Goal: Task Accomplishment & Management: Manage account settings

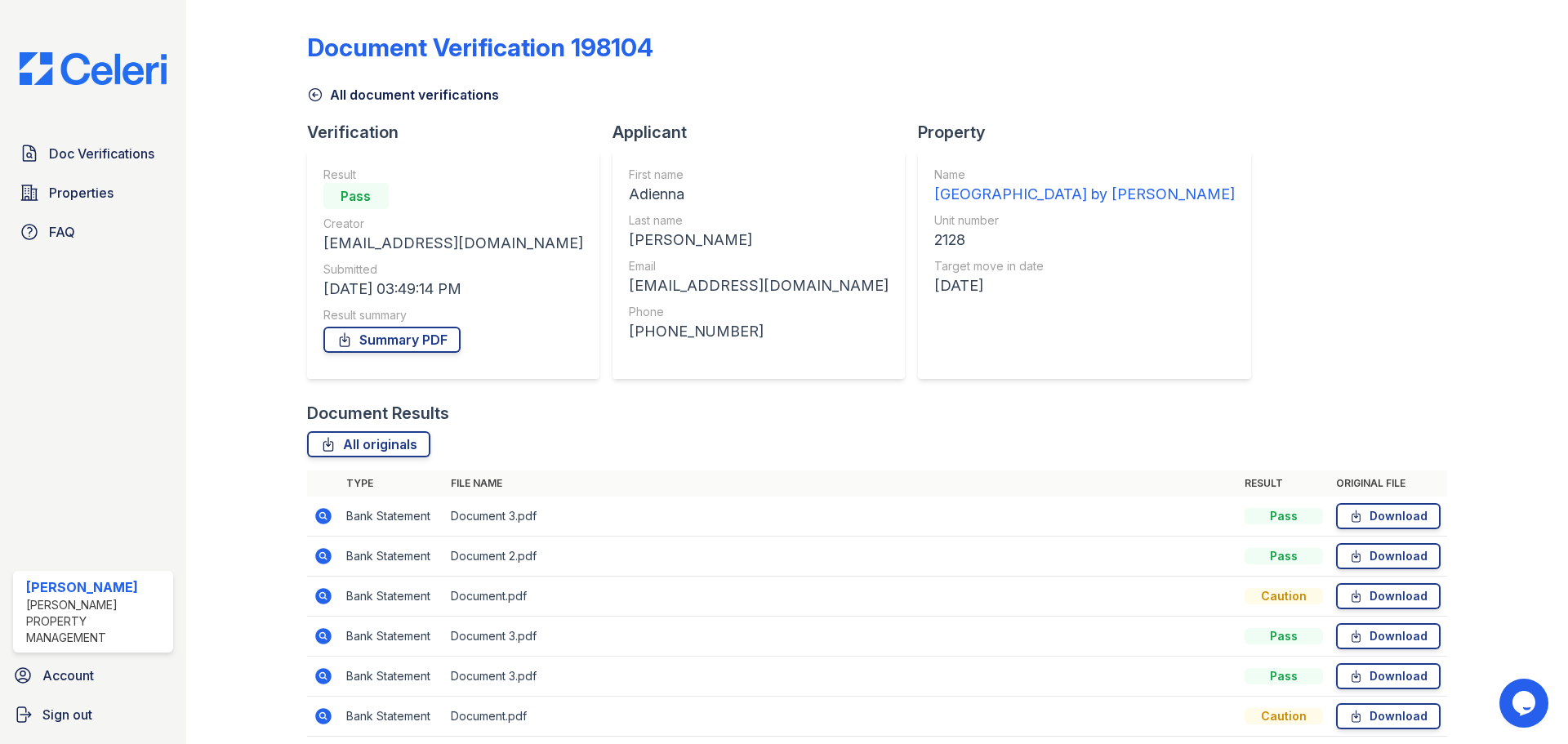
scroll to position [64, 0]
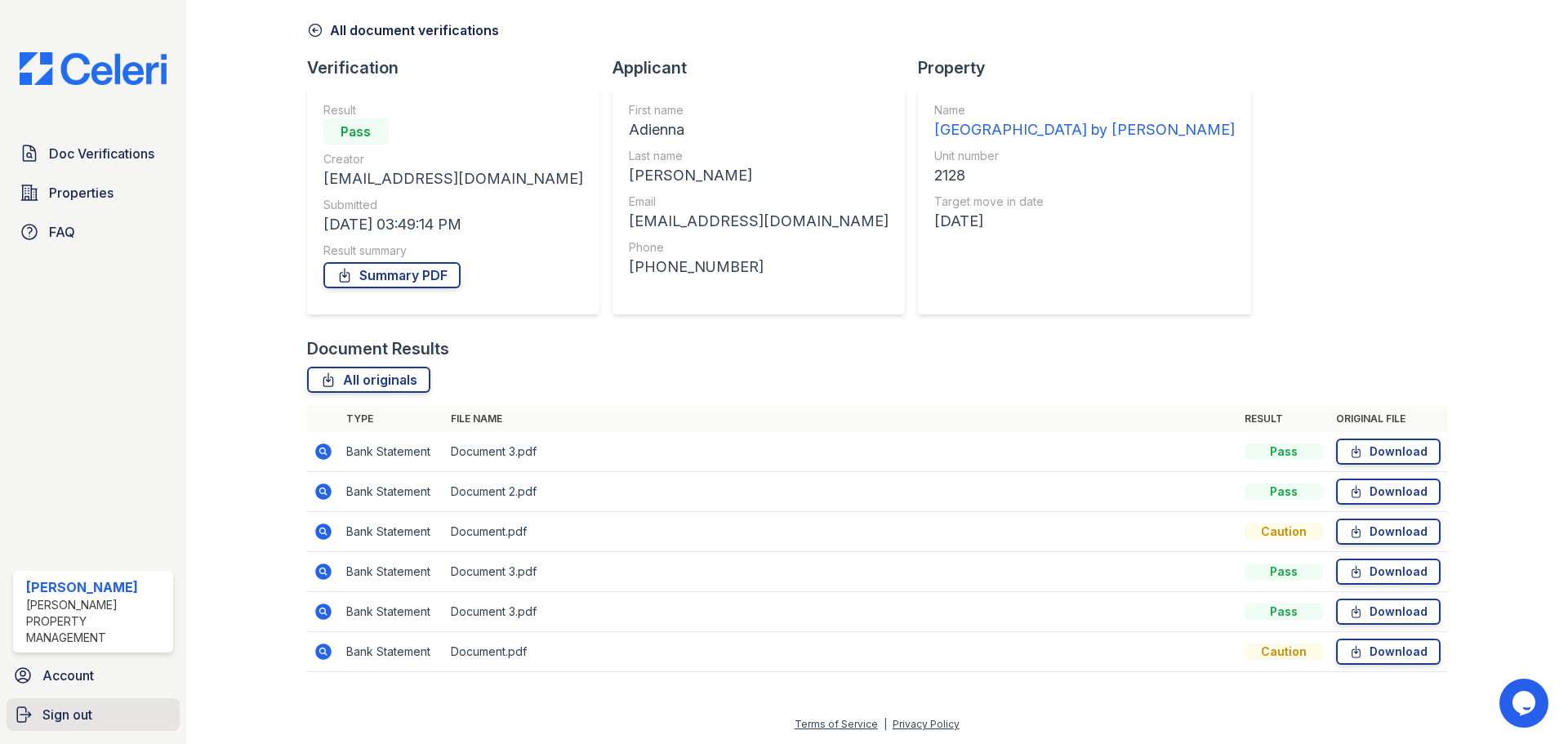
drag, startPoint x: 1567, startPoint y: 217, endPoint x: 57, endPoint y: 719, distance: 1591.3
click at [57, 719] on span "Sign out" at bounding box center [66, 714] width 49 height 20
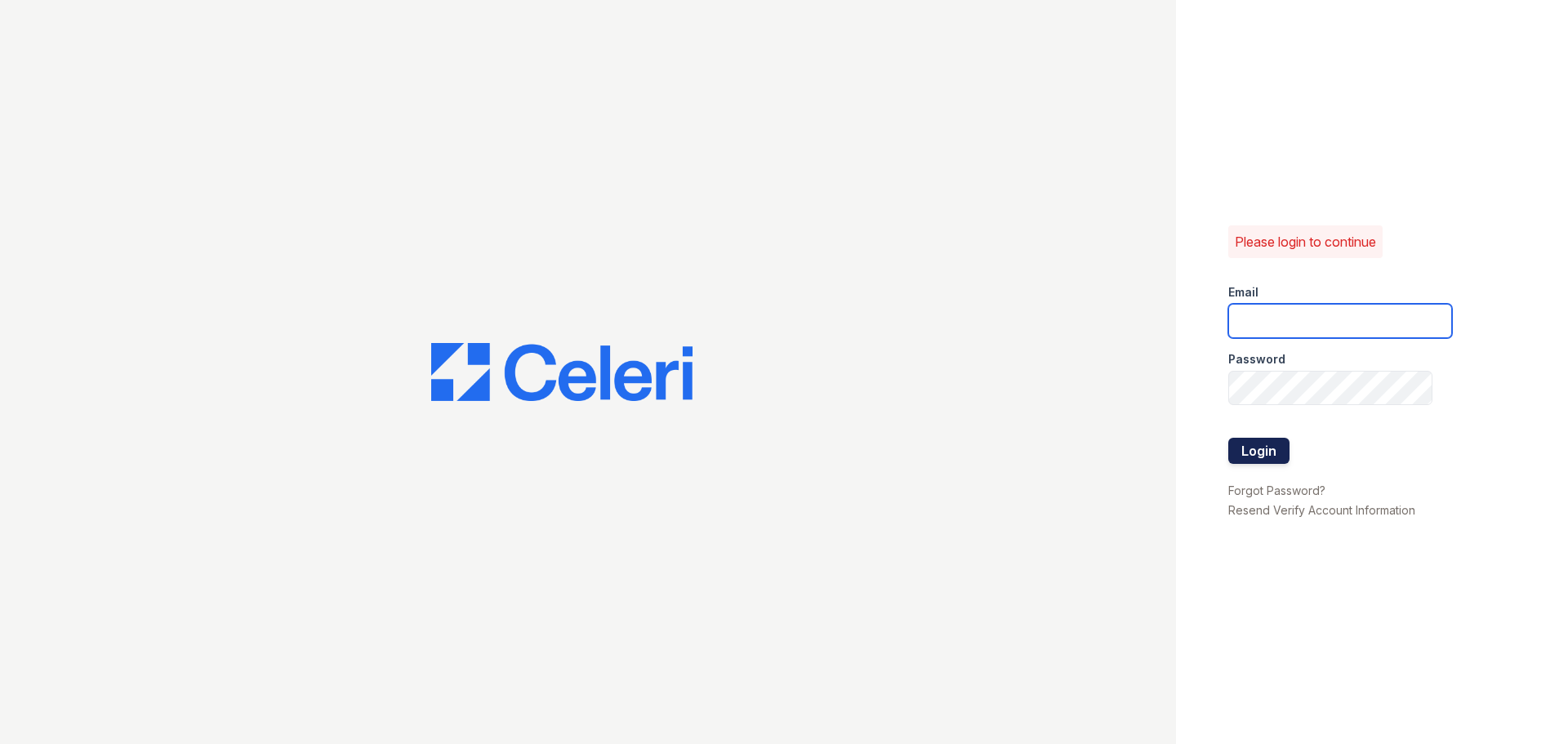
type input "[EMAIL_ADDRESS][DOMAIN_NAME]"
click at [1267, 458] on button "Login" at bounding box center [1259, 451] width 62 height 26
